Goal: Task Accomplishment & Management: Use online tool/utility

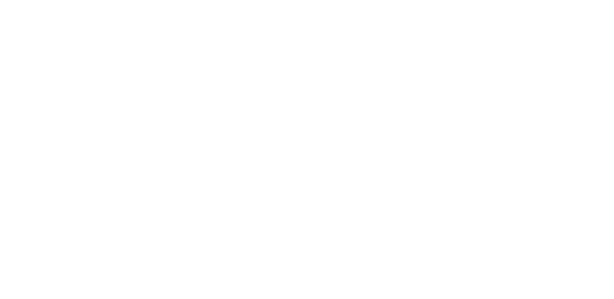
click at [235, 0] on html "¡Hola! ¿Cómo puedo ayudarte?" at bounding box center [307, 0] width 614 height 0
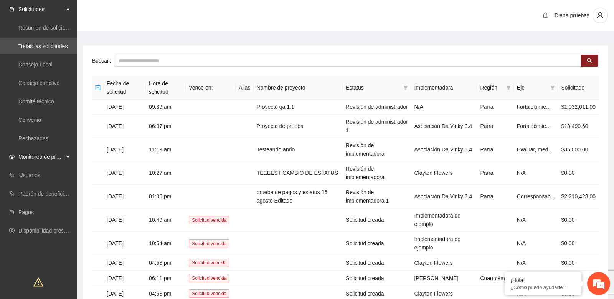
click at [67, 153] on div "Monitoreo de proyectos" at bounding box center [38, 156] width 77 height 15
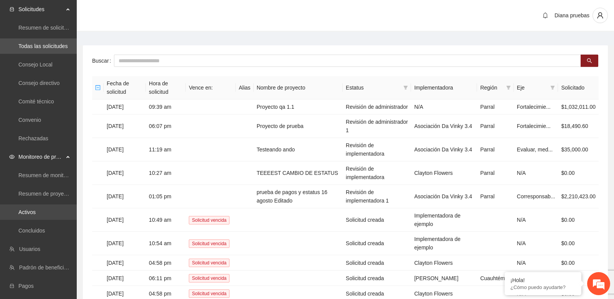
click at [36, 213] on link "Activos" at bounding box center [26, 212] width 17 height 6
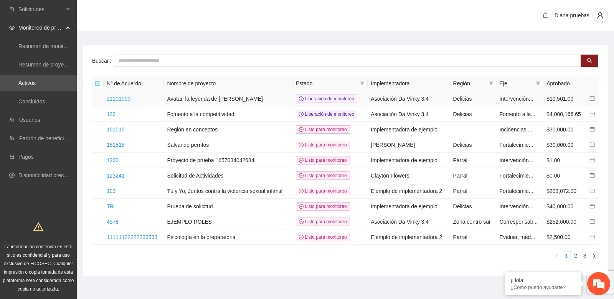
click at [124, 100] on link "21101990" at bounding box center [119, 99] width 24 height 6
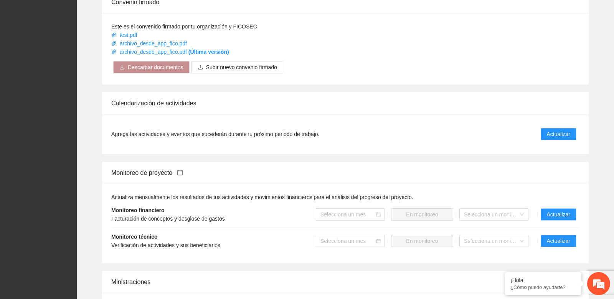
scroll to position [429, 0]
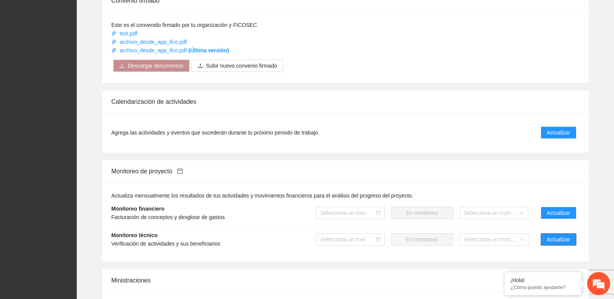
click at [547, 237] on span "Actualizar" at bounding box center [558, 239] width 23 height 8
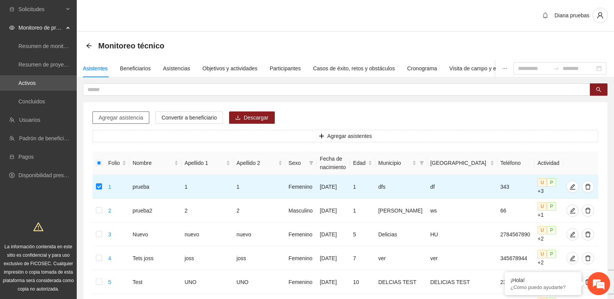
click at [128, 122] on button "Agregar asistencia" at bounding box center [120, 117] width 57 height 12
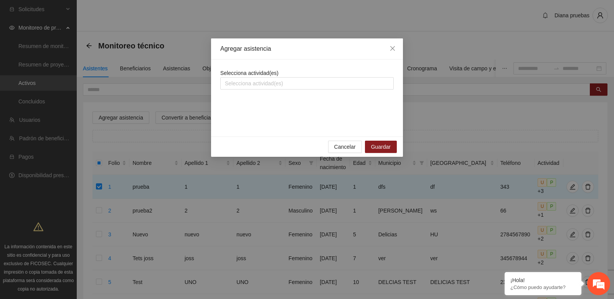
click at [333, 73] on div "Selecciona actividad(es) Selecciona actividad(es)" at bounding box center [306, 79] width 173 height 21
click at [267, 18] on div "Agregar asistencia Selecciona actividad(es) Selecciona Cancelar Guardar" at bounding box center [307, 149] width 614 height 299
click at [397, 51] on span "Close" at bounding box center [392, 48] width 21 height 21
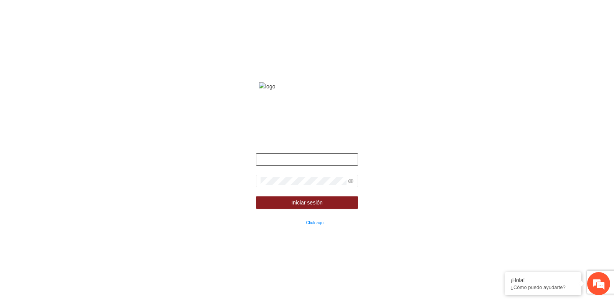
type input "**********"
click at [197, 117] on div "**********" at bounding box center [307, 149] width 614 height 299
